Goal: Task Accomplishment & Management: Manage account settings

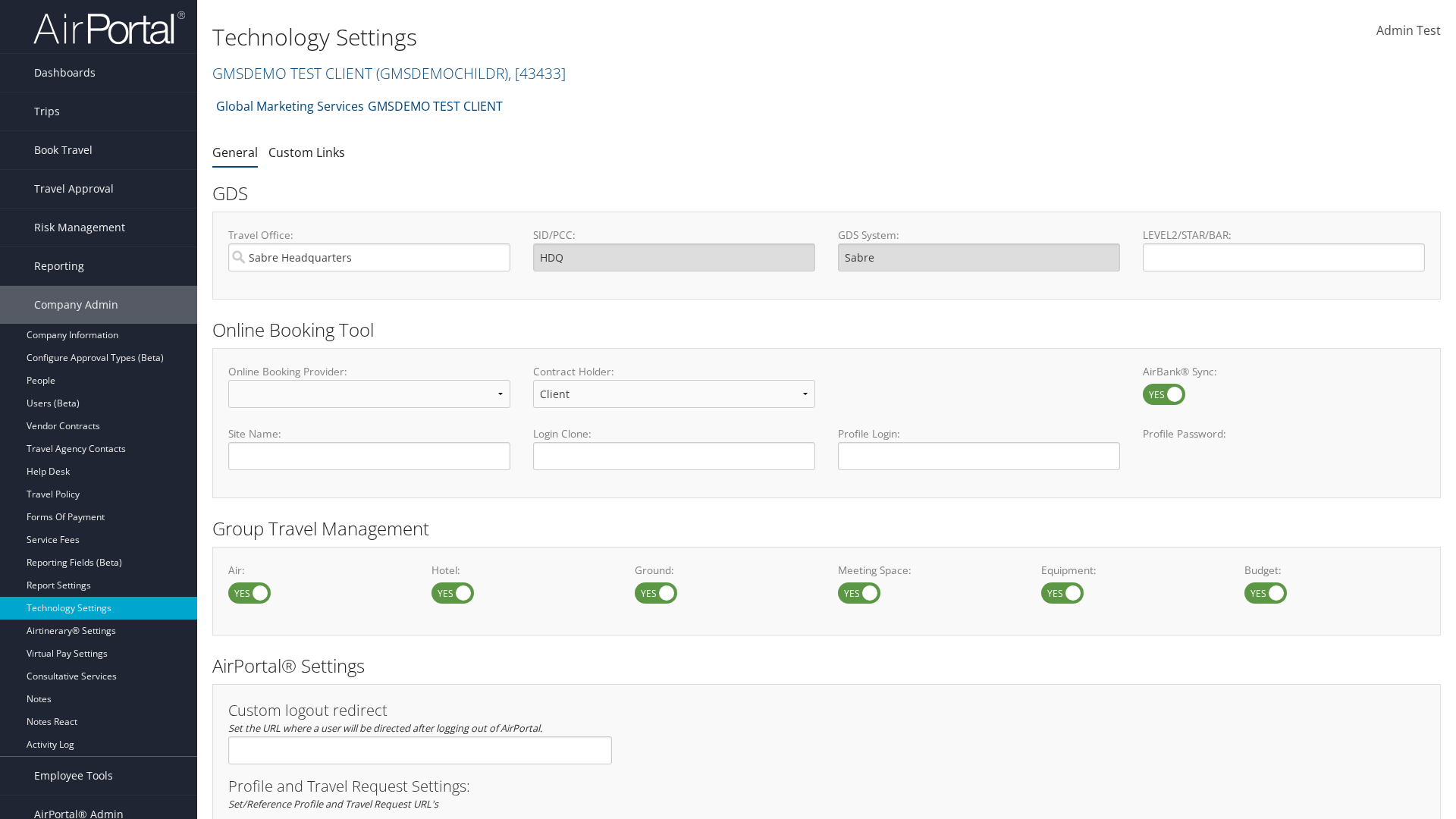
click at [453, 593] on label at bounding box center [452, 593] width 43 height 21
click at [449, 593] on input "checkbox" at bounding box center [444, 594] width 10 height 10
checkbox input "false"
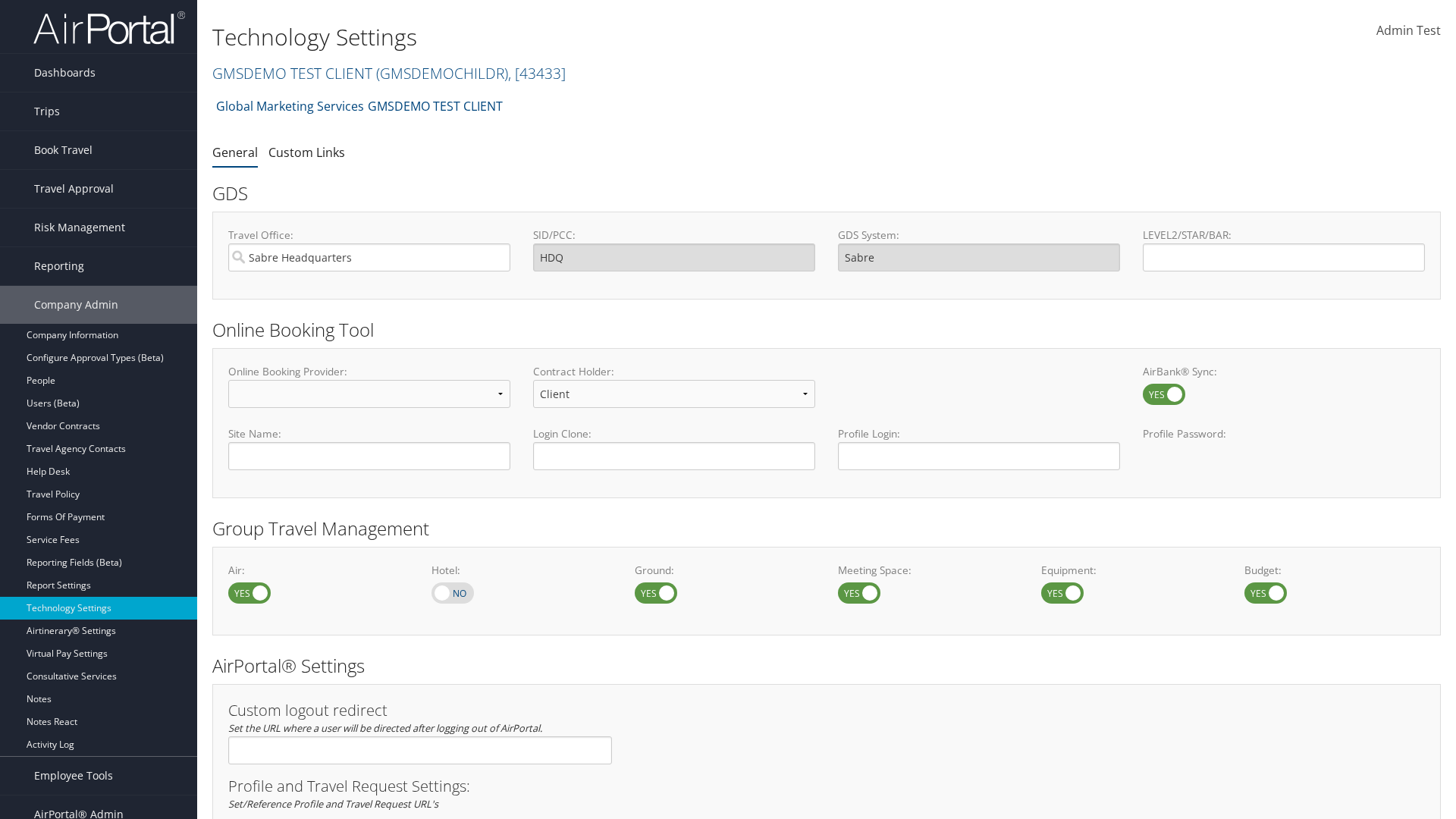
scroll to position [878, 0]
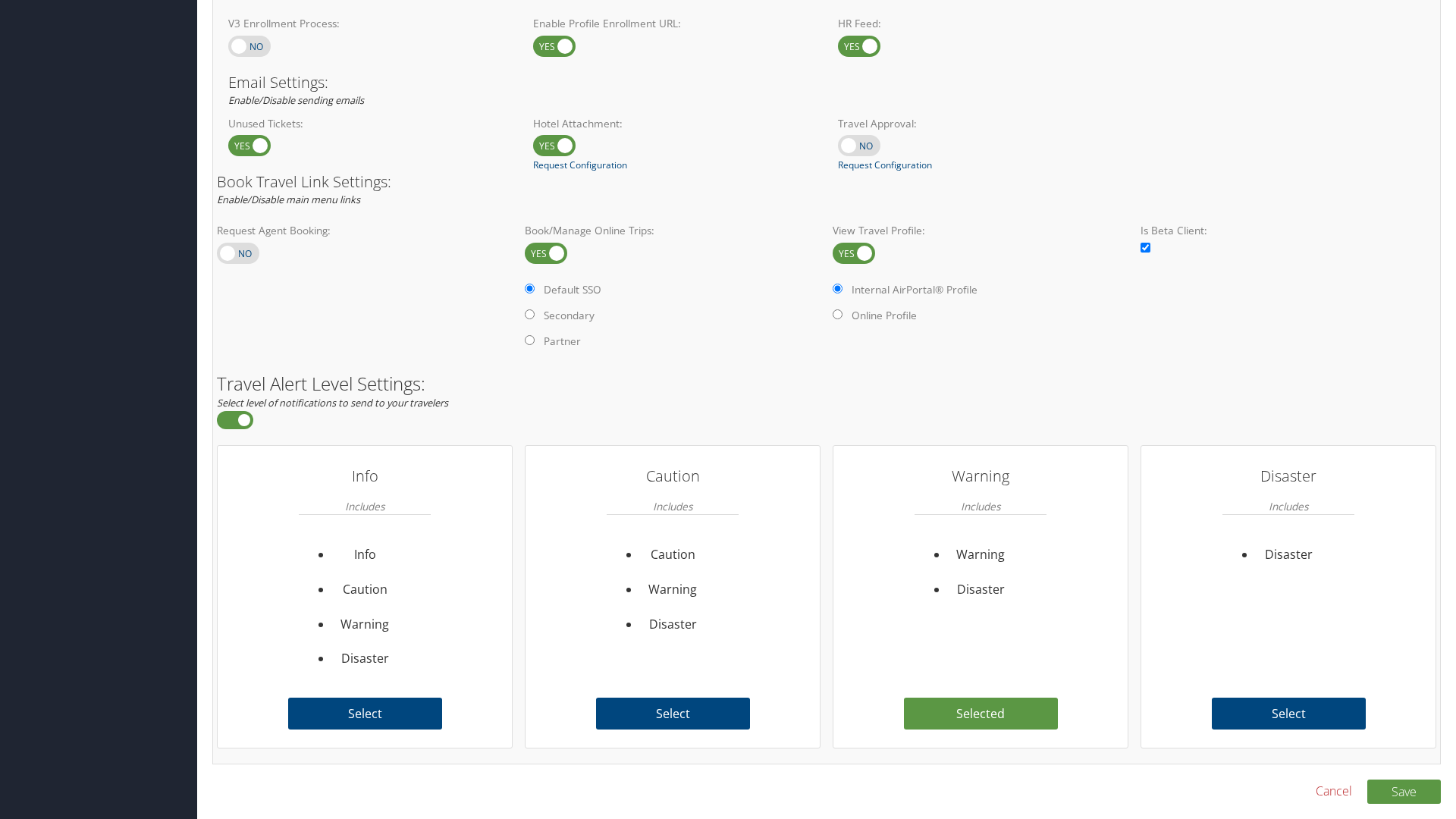
checkbox input "true"
click at [1404, 791] on button "Save" at bounding box center [1403, 792] width 74 height 25
